Goal: Task Accomplishment & Management: Use online tool/utility

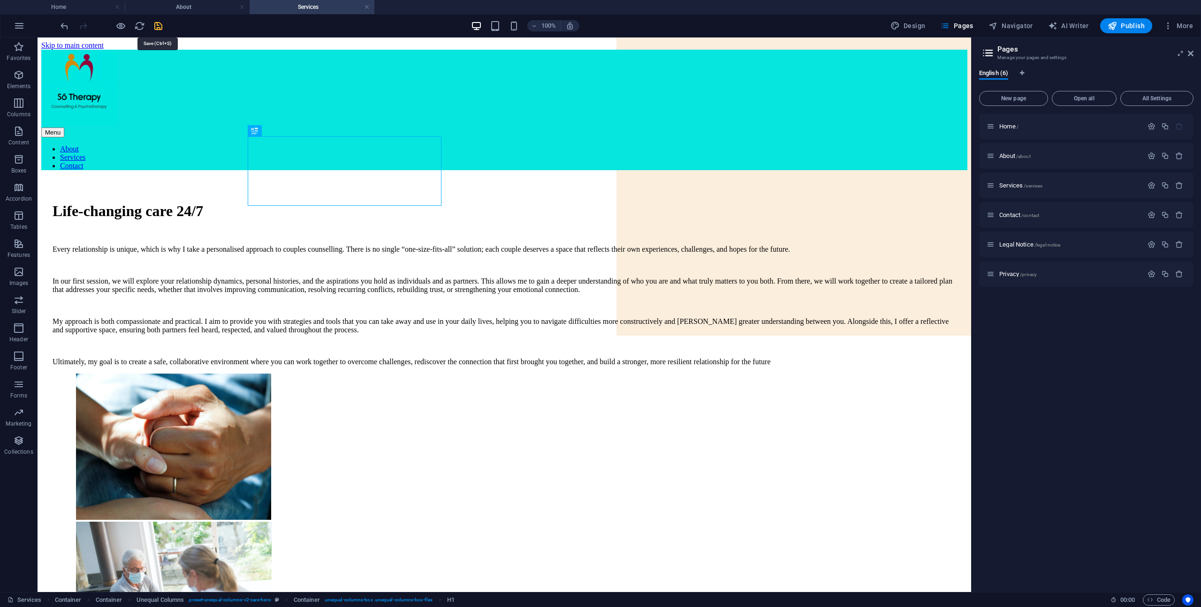
click at [162, 25] on icon "save" at bounding box center [158, 26] width 11 height 11
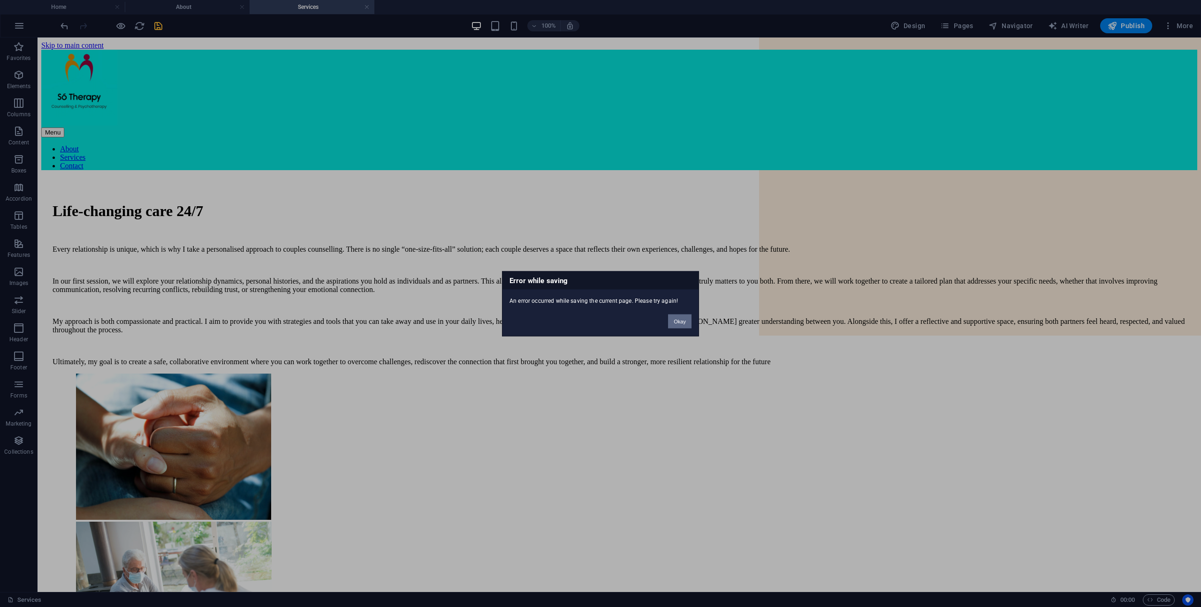
click at [686, 323] on button "Okay" at bounding box center [679, 321] width 23 height 14
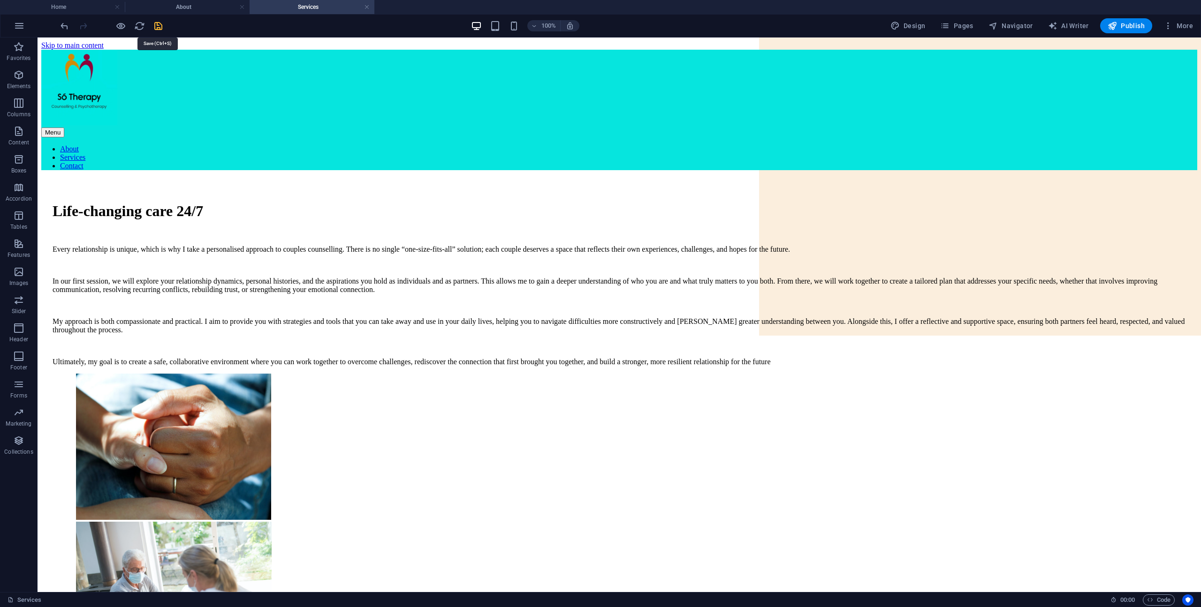
click at [159, 28] on icon "save" at bounding box center [158, 26] width 11 height 11
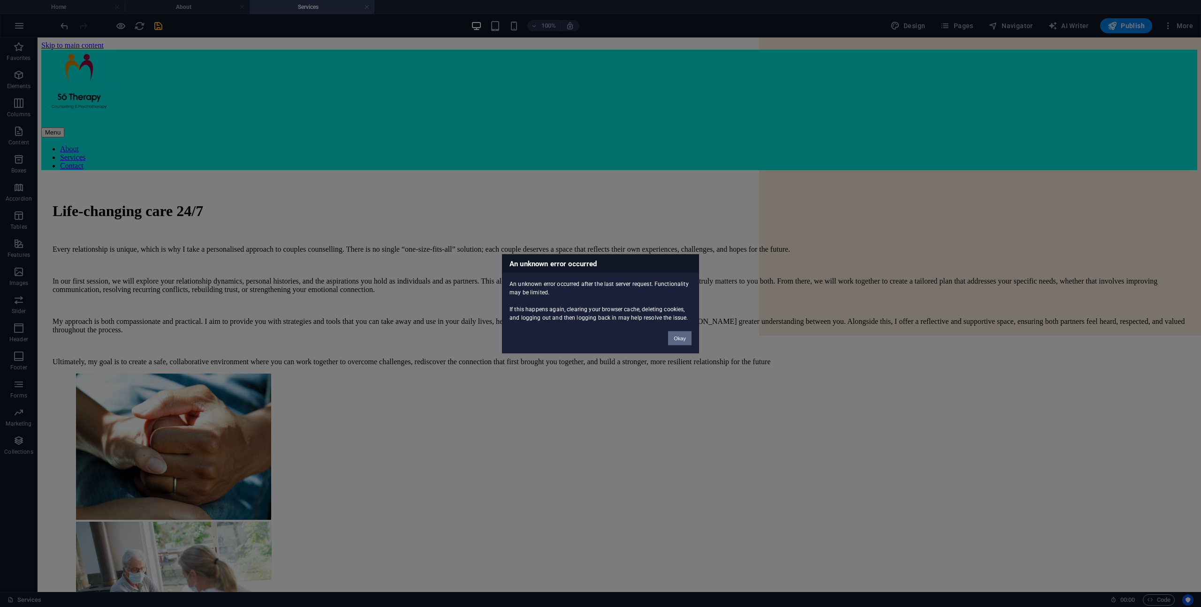
click at [679, 342] on button "Okay" at bounding box center [679, 338] width 23 height 14
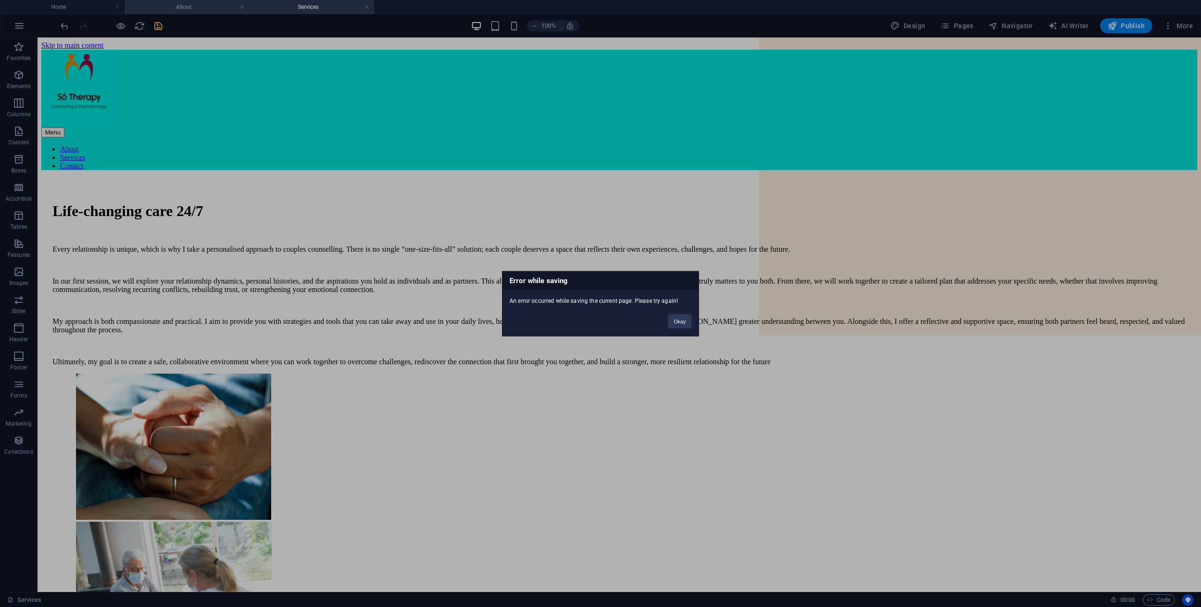
click at [205, 9] on div "Error while saving An error occurred while saving the current page. Please try …" at bounding box center [600, 303] width 1201 height 607
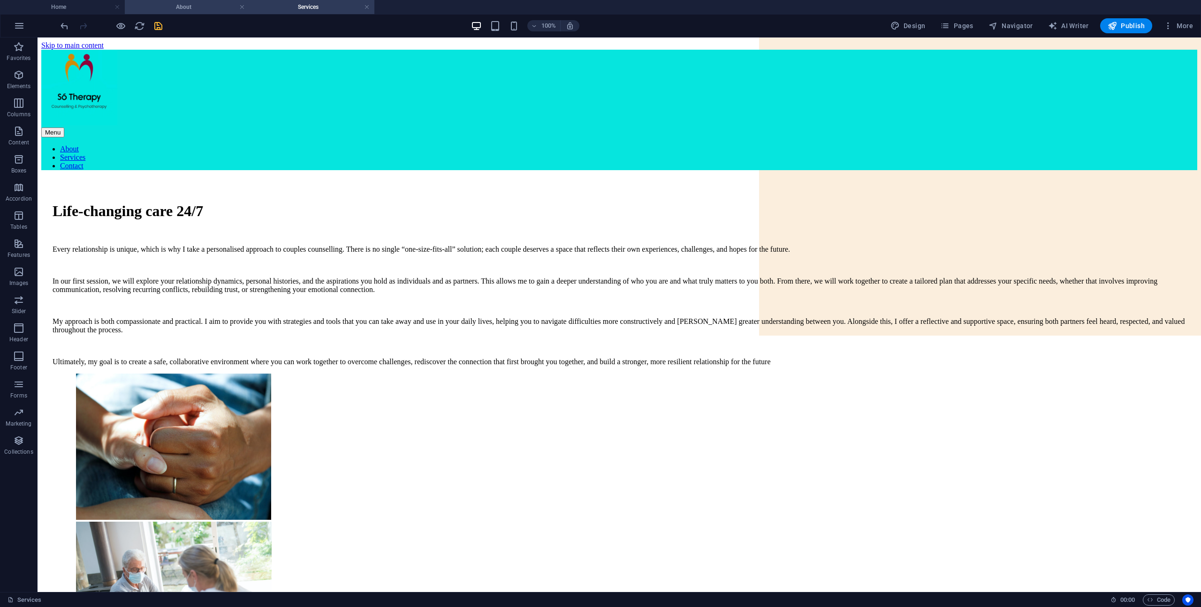
click at [205, 8] on h4 "About" at bounding box center [187, 7] width 125 height 10
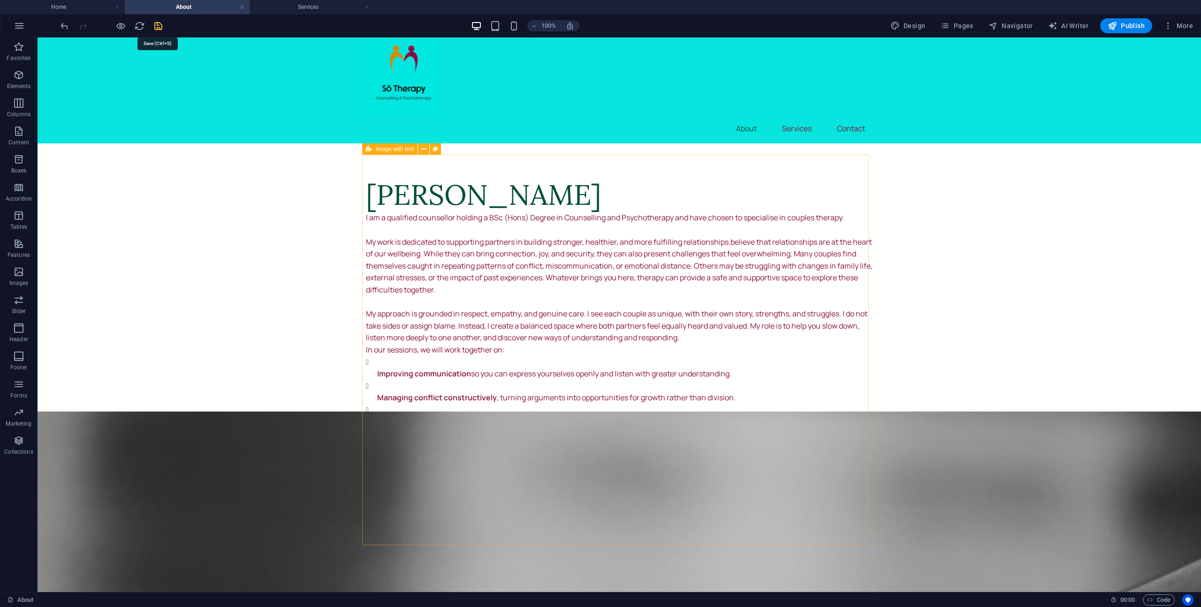
click at [160, 27] on icon "save" at bounding box center [158, 26] width 11 height 11
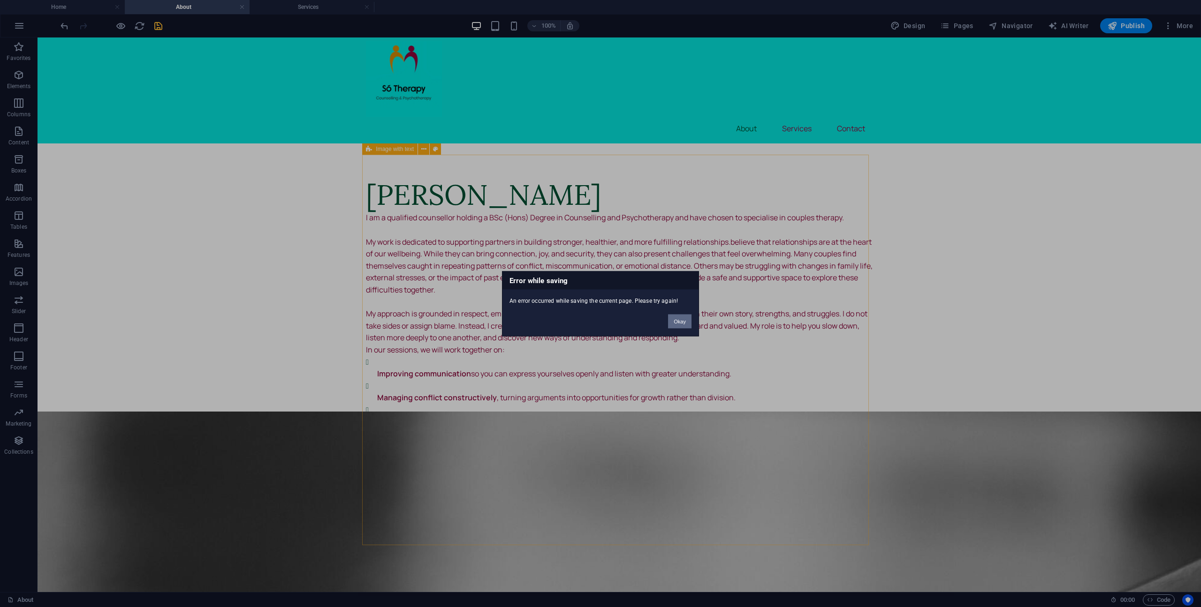
click at [688, 323] on button "Okay" at bounding box center [679, 321] width 23 height 14
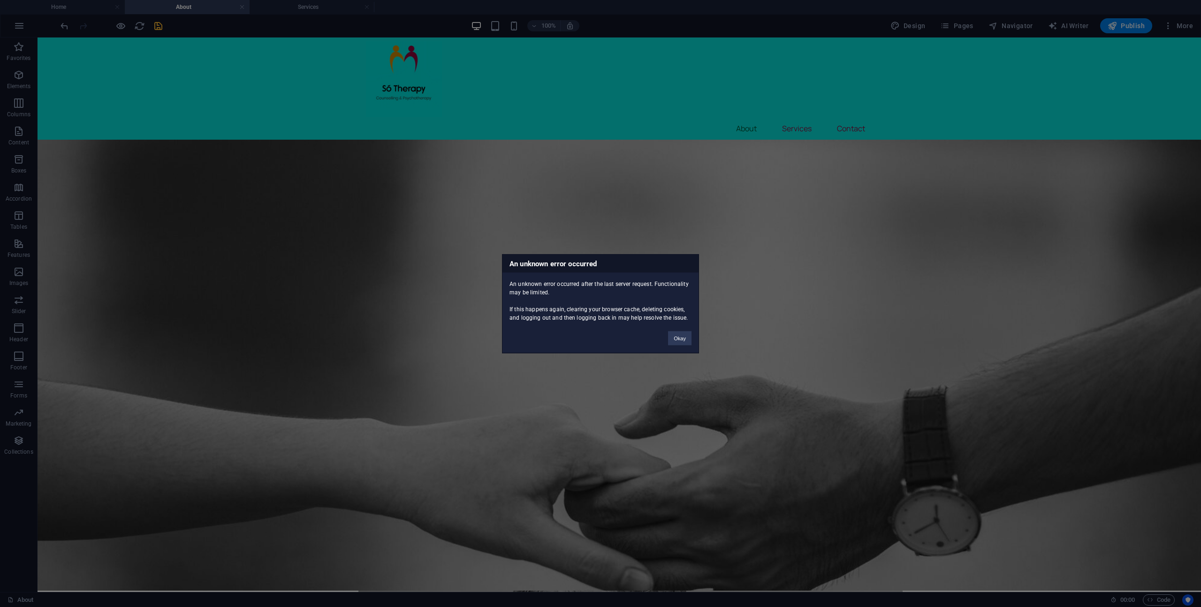
click at [685, 339] on button "Okay" at bounding box center [679, 338] width 23 height 14
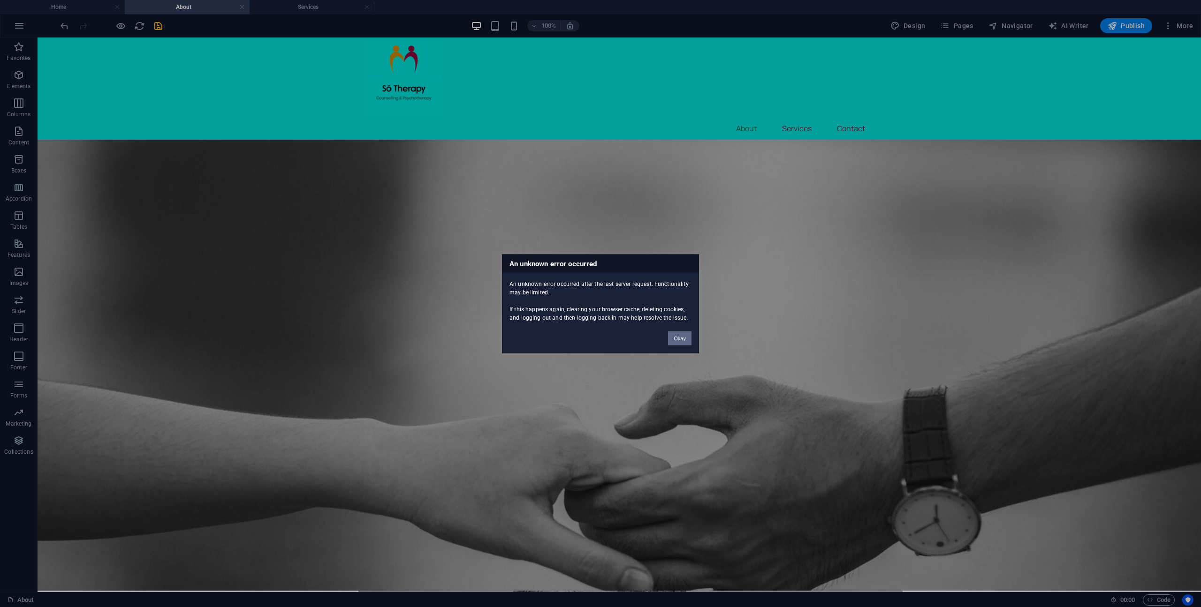
click at [683, 345] on button "Okay" at bounding box center [679, 338] width 23 height 14
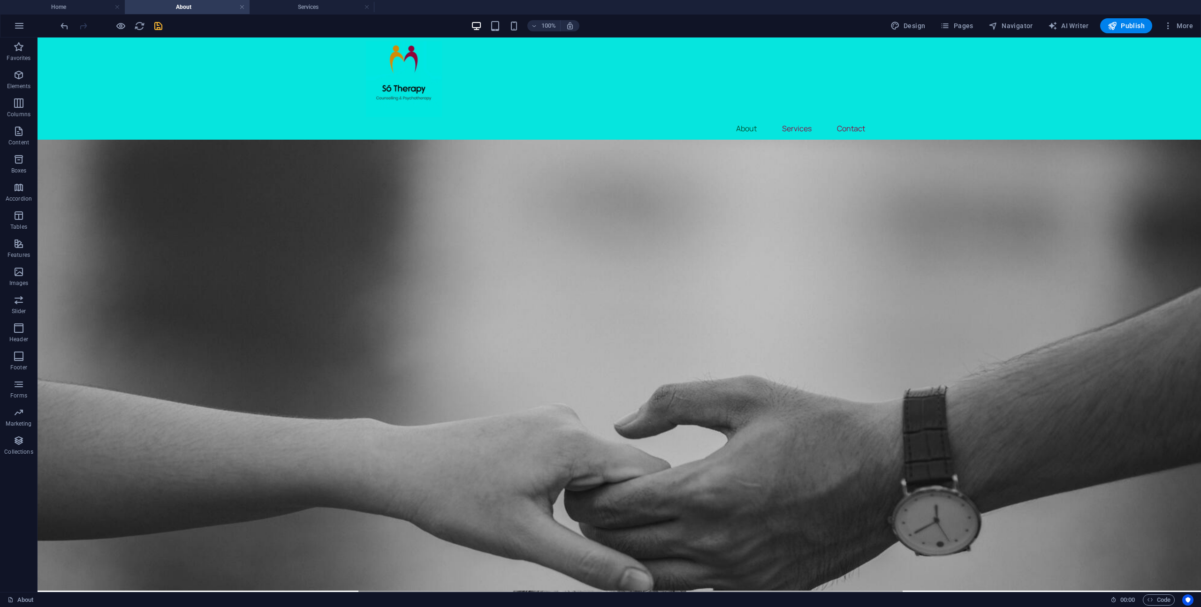
drag, startPoint x: 316, startPoint y: 5, endPoint x: 325, endPoint y: 27, distance: 23.2
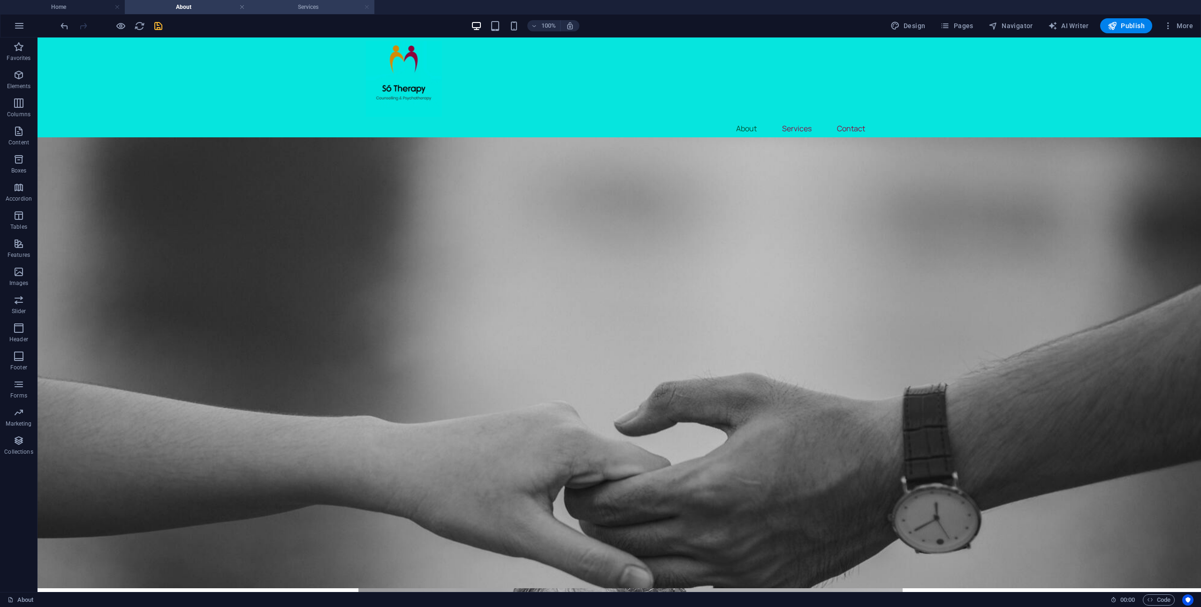
click at [369, 8] on link at bounding box center [367, 7] width 6 height 9
click at [962, 29] on span "Pages" at bounding box center [956, 25] width 33 height 9
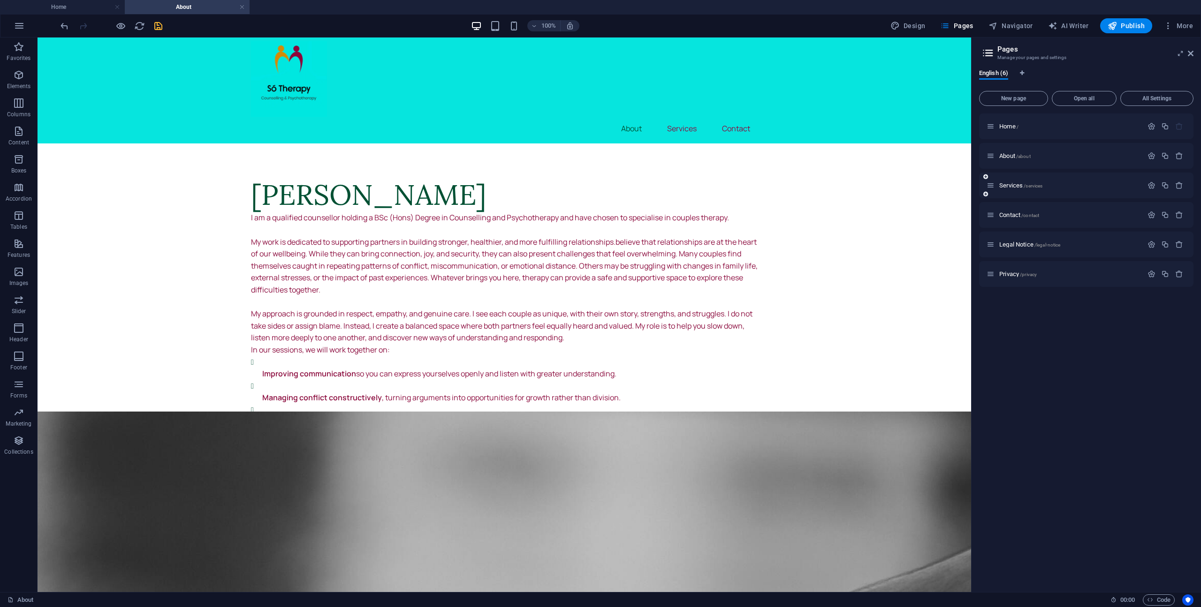
click at [1016, 181] on div "Services /services" at bounding box center [1064, 185] width 156 height 11
click at [1016, 188] on span "Services /services" at bounding box center [1020, 185] width 43 height 7
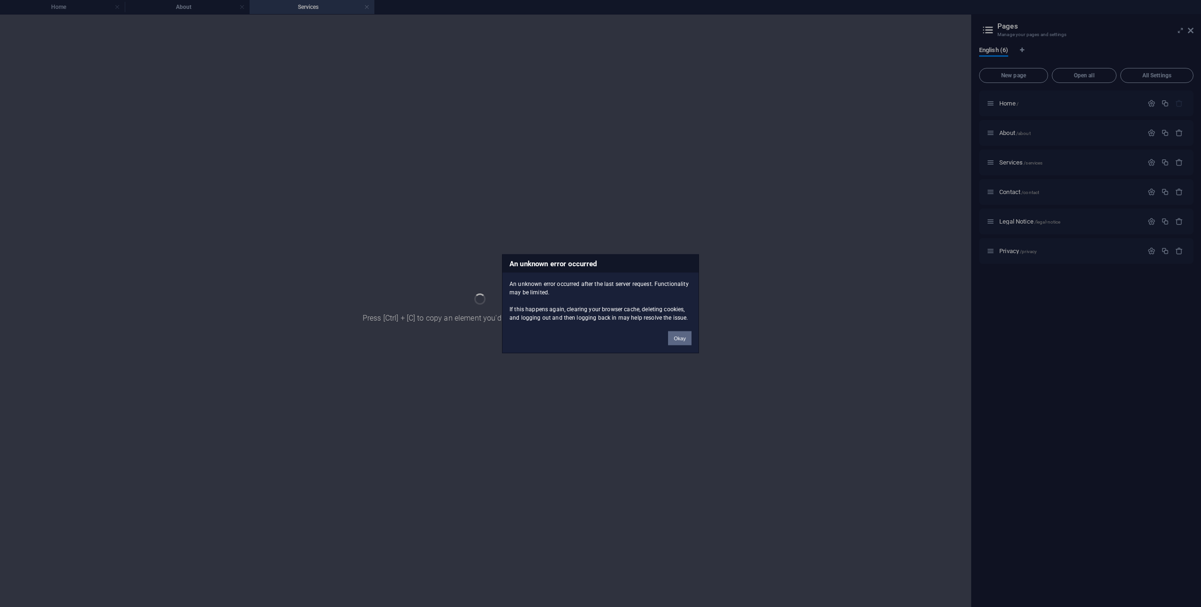
click at [677, 339] on button "Okay" at bounding box center [679, 338] width 23 height 14
